Goal: Obtain resource: Download file/media

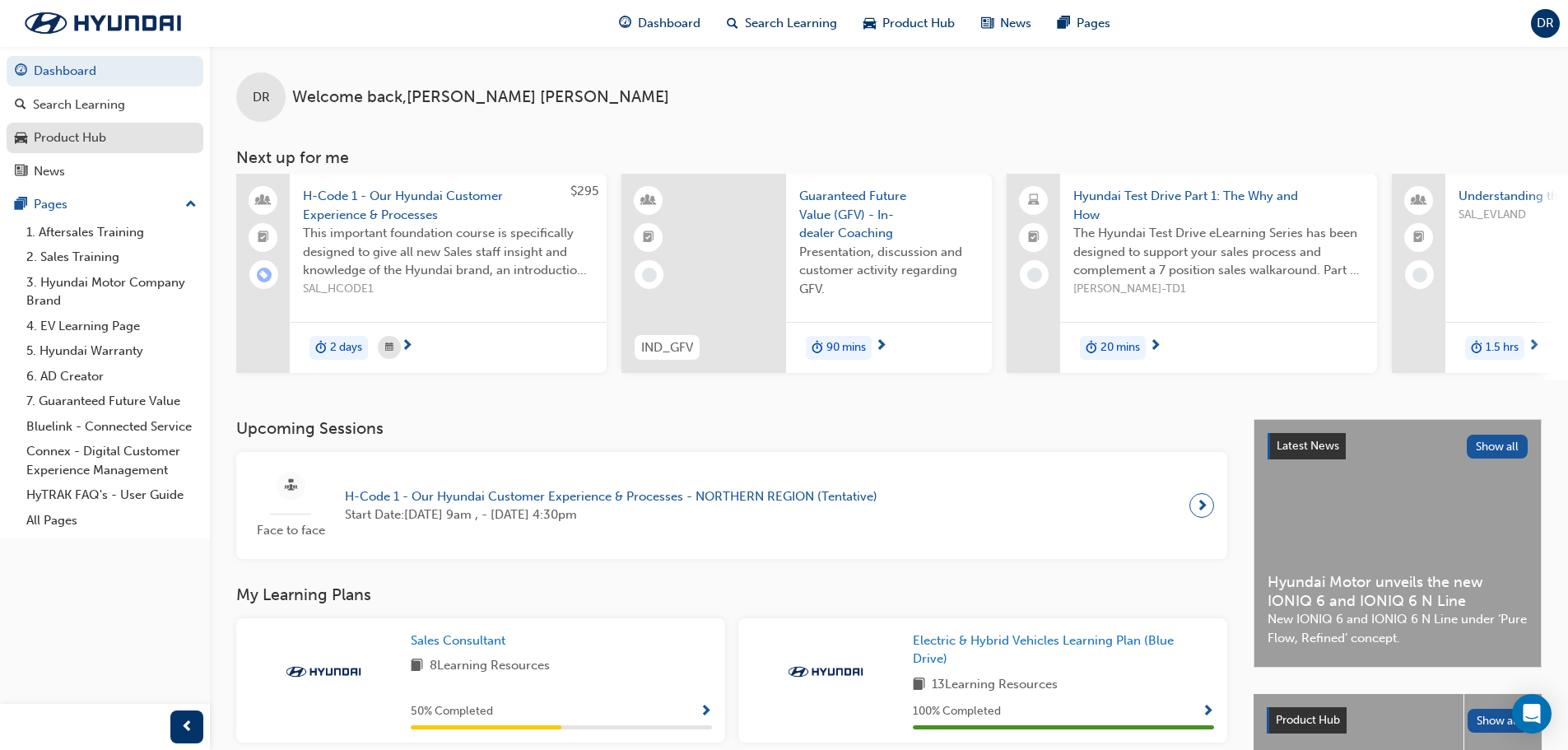
click at [95, 141] on div "Product Hub" at bounding box center [70, 137] width 73 height 19
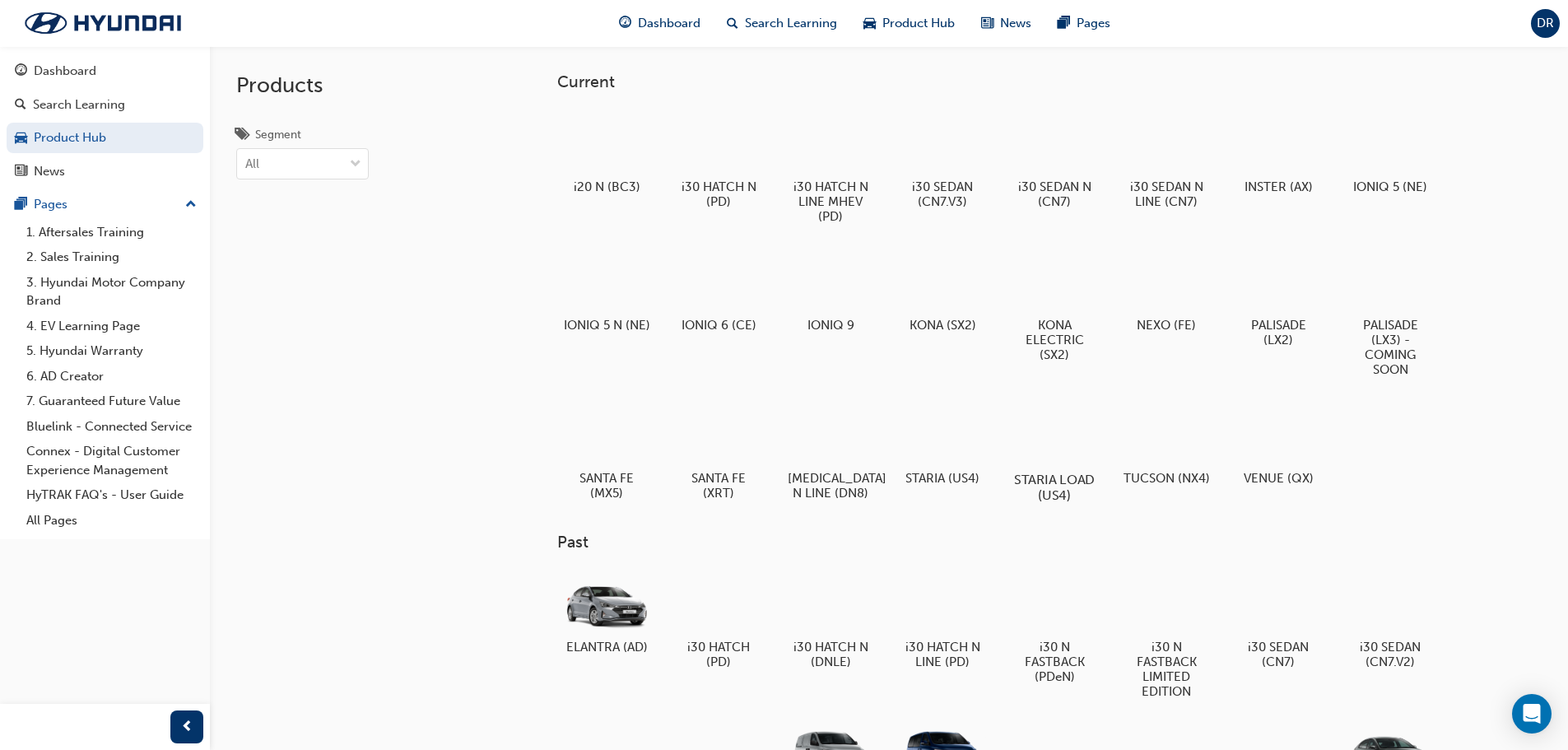
click at [1057, 443] on div at bounding box center [1054, 432] width 92 height 65
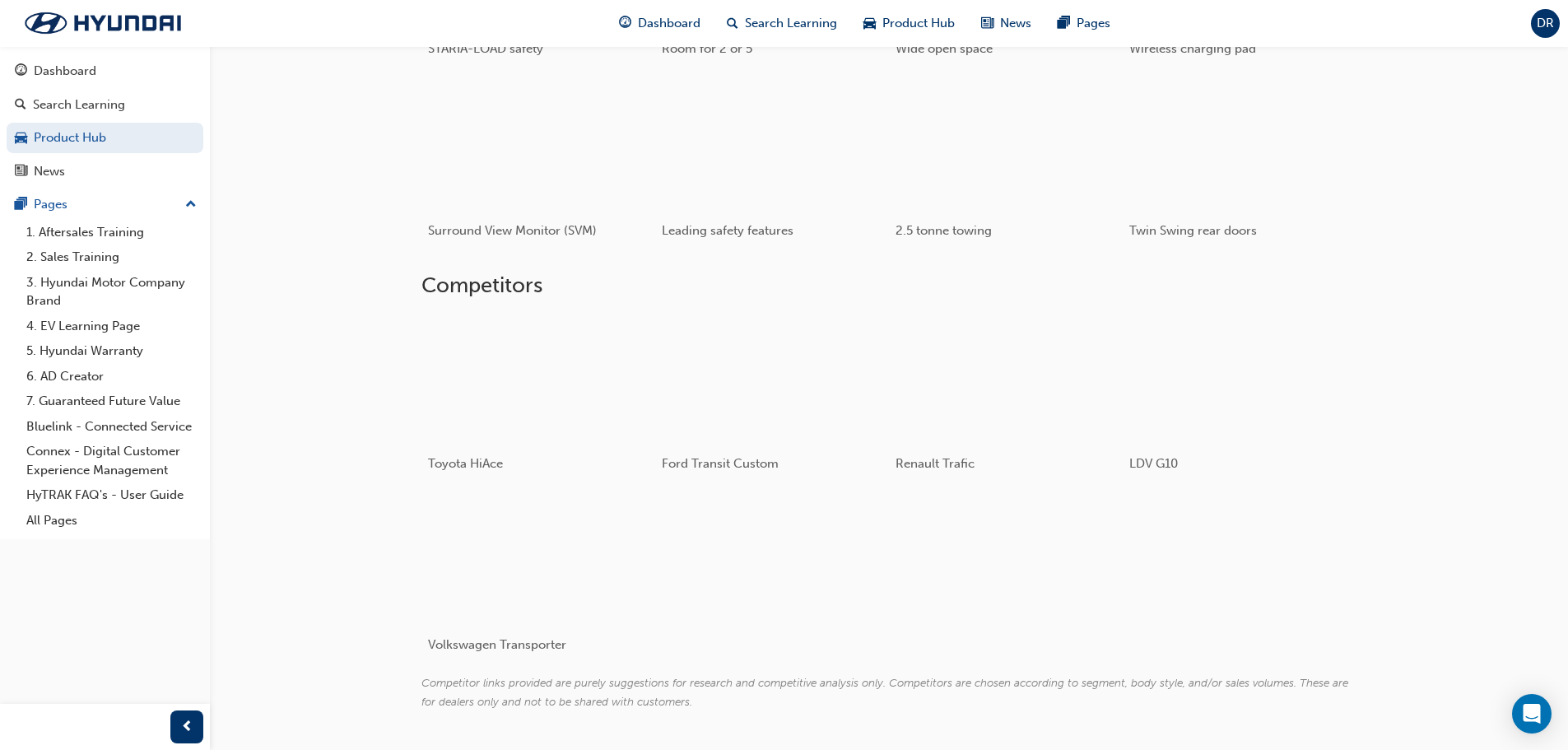
scroll to position [1070, 0]
click at [450, 409] on div at bounding box center [519, 377] width 196 height 131
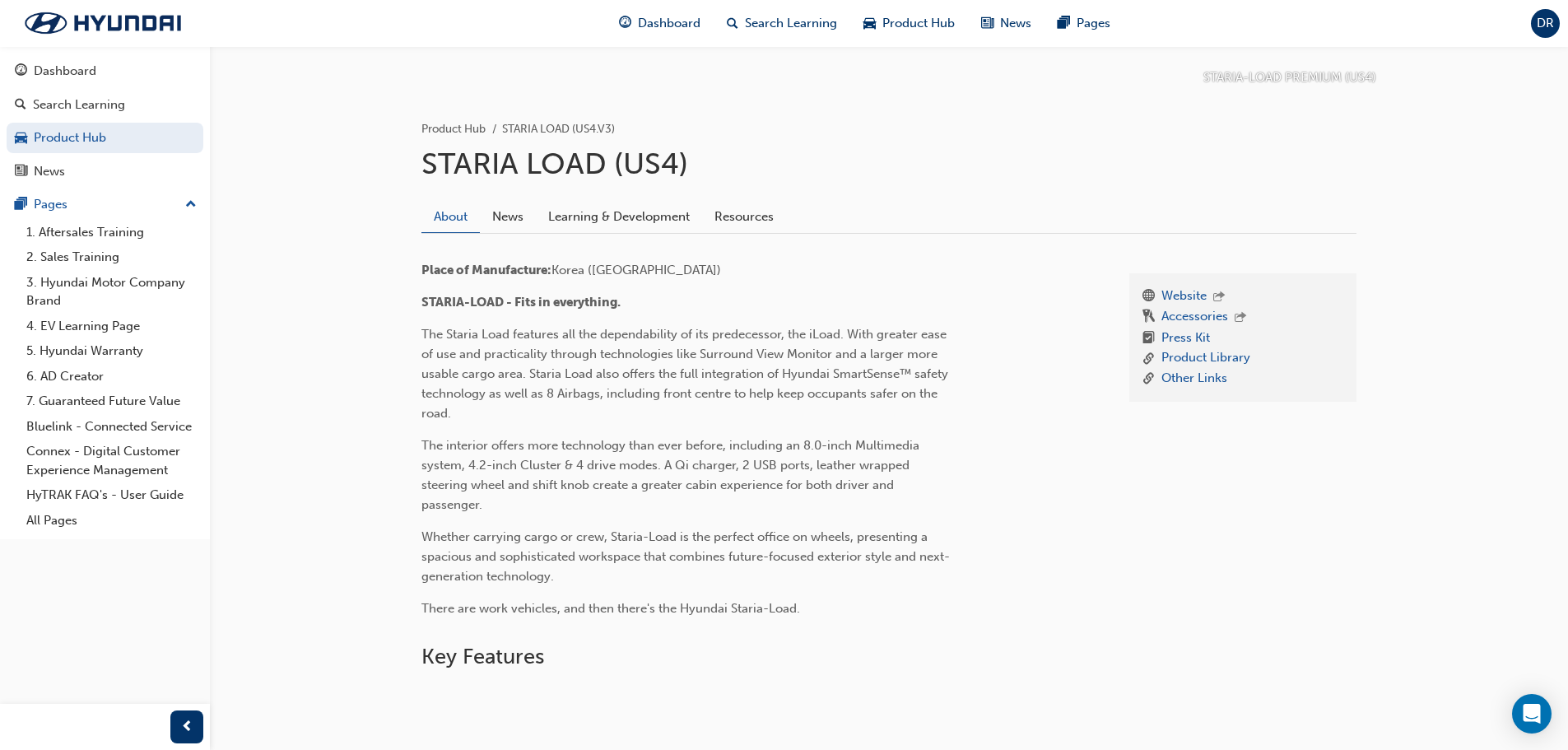
scroll to position [200, 0]
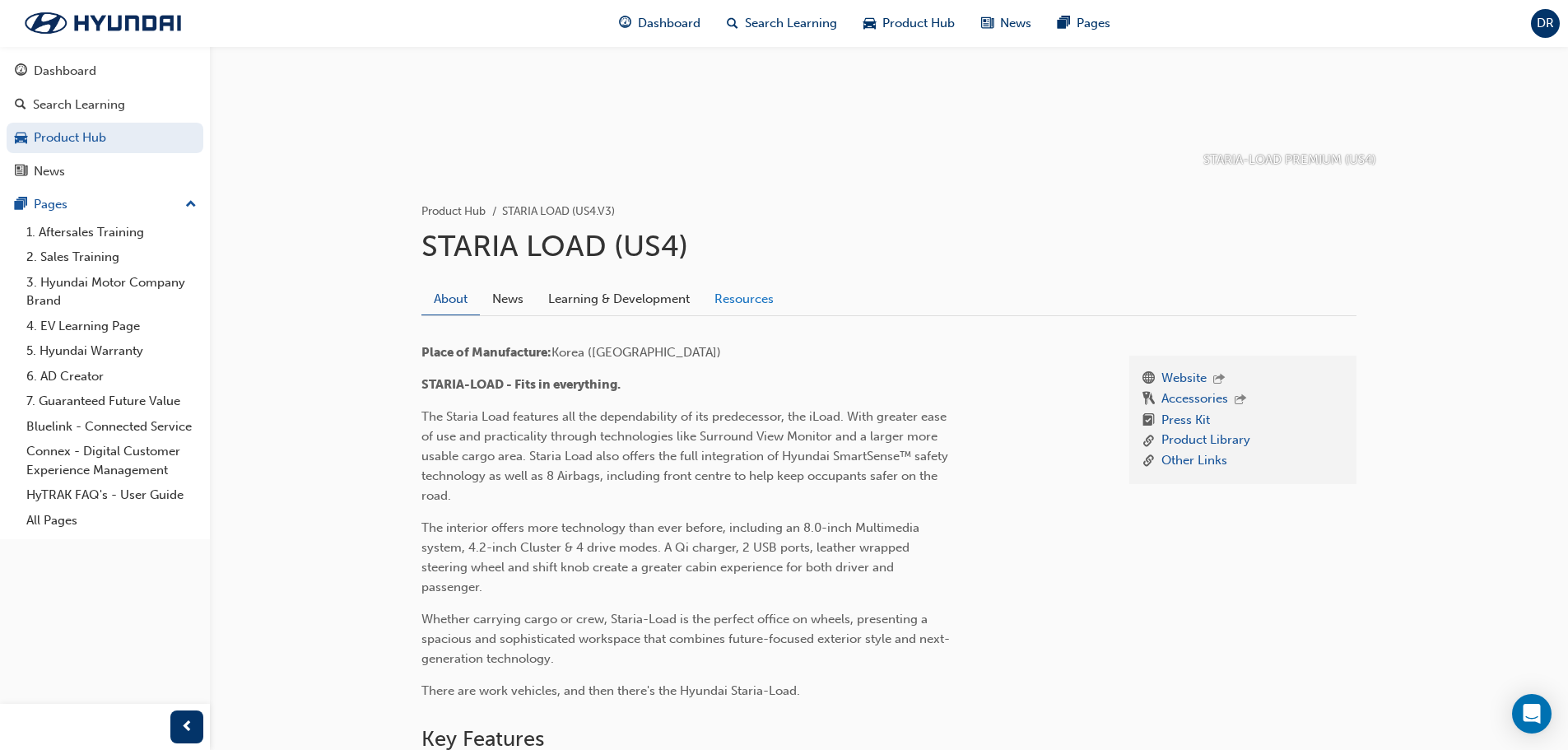
click at [719, 301] on link "Resources" at bounding box center [744, 299] width 84 height 31
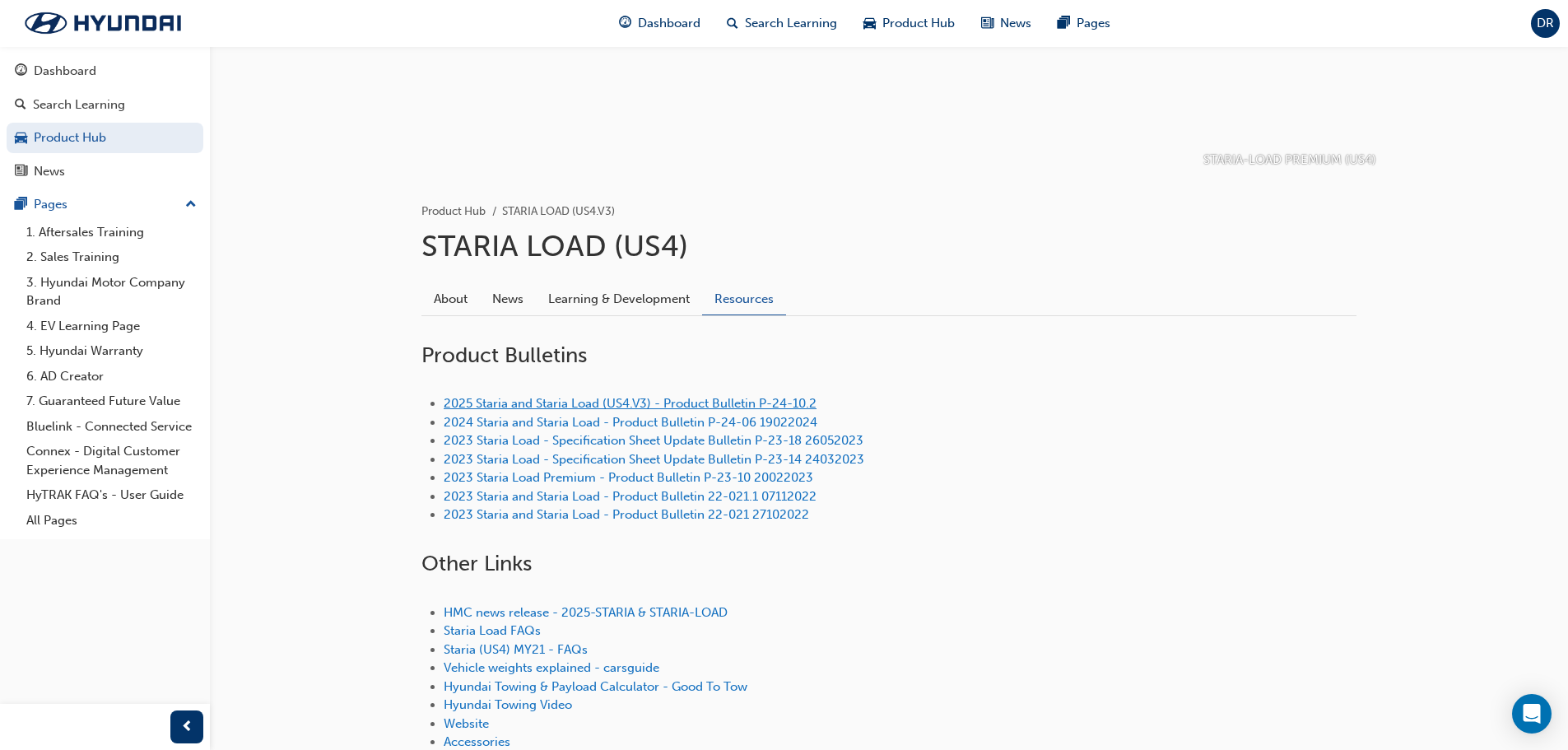
click at [558, 409] on link "2025 Staria and Staria Load (US4.V3) - Product Bulletin P-24-10.2" at bounding box center [630, 403] width 373 height 15
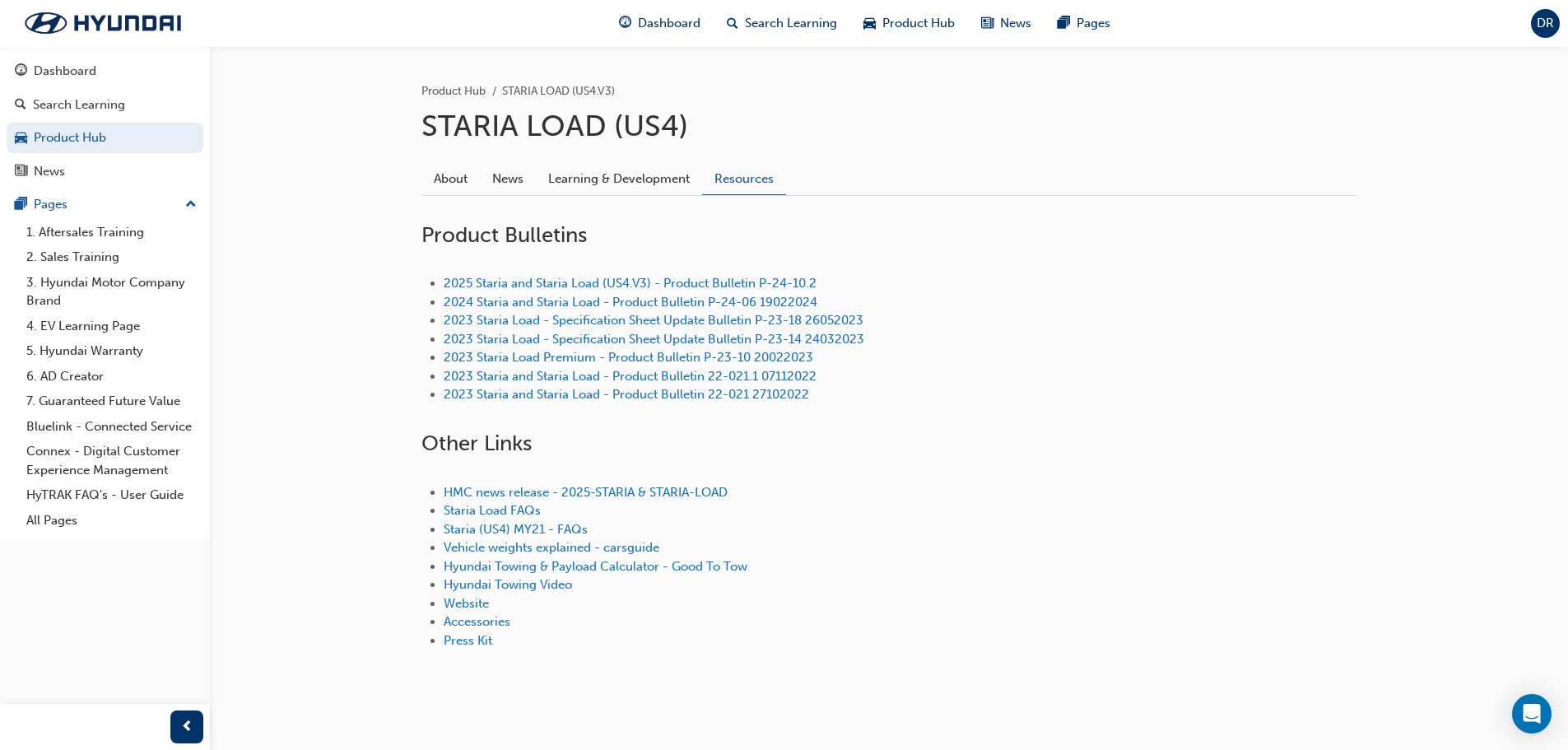
scroll to position [329, 0]
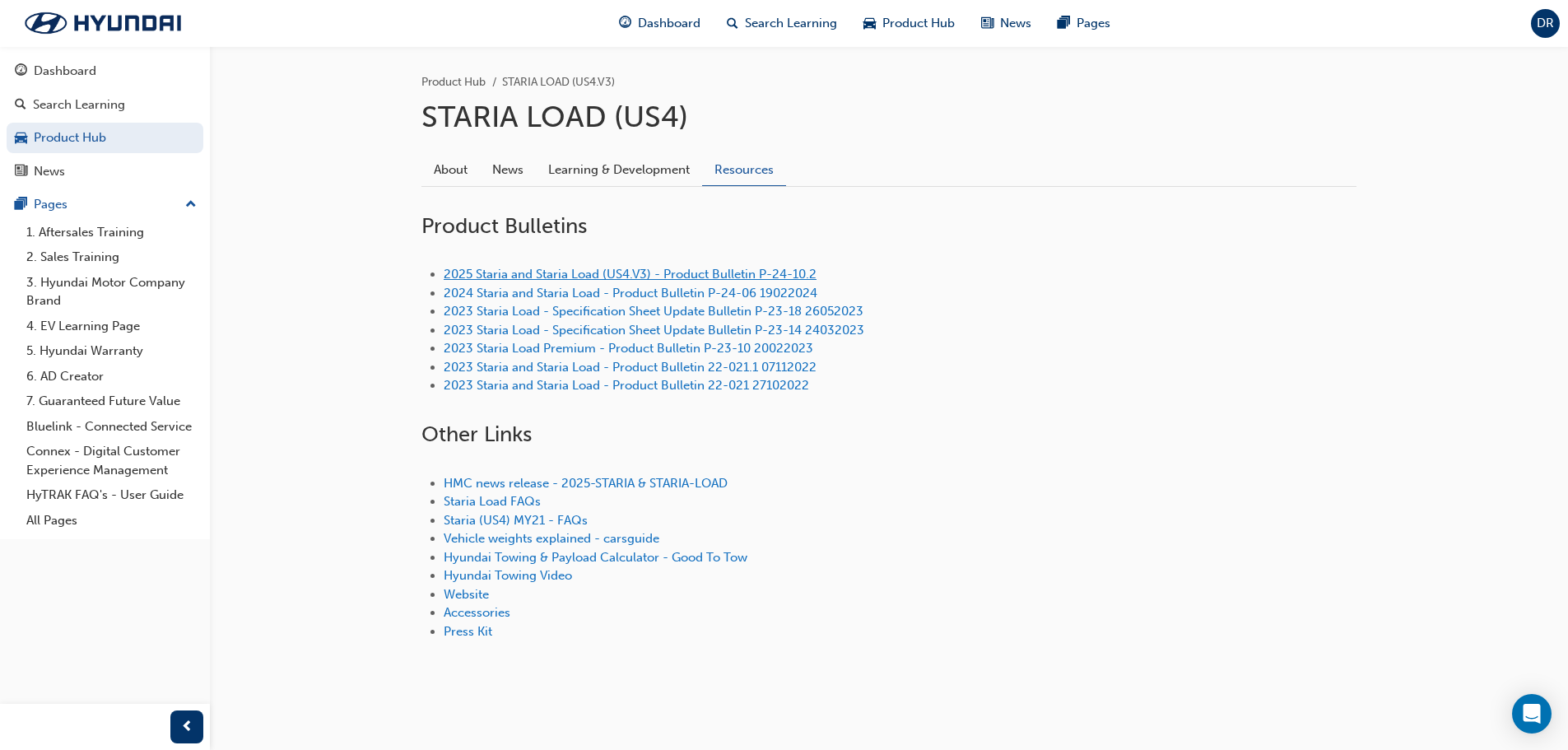
click at [760, 268] on link "2025 Staria and Staria Load (US4.V3) - Product Bulletin P-24-10.2" at bounding box center [630, 274] width 373 height 15
